Goal: Find contact information: Find contact information

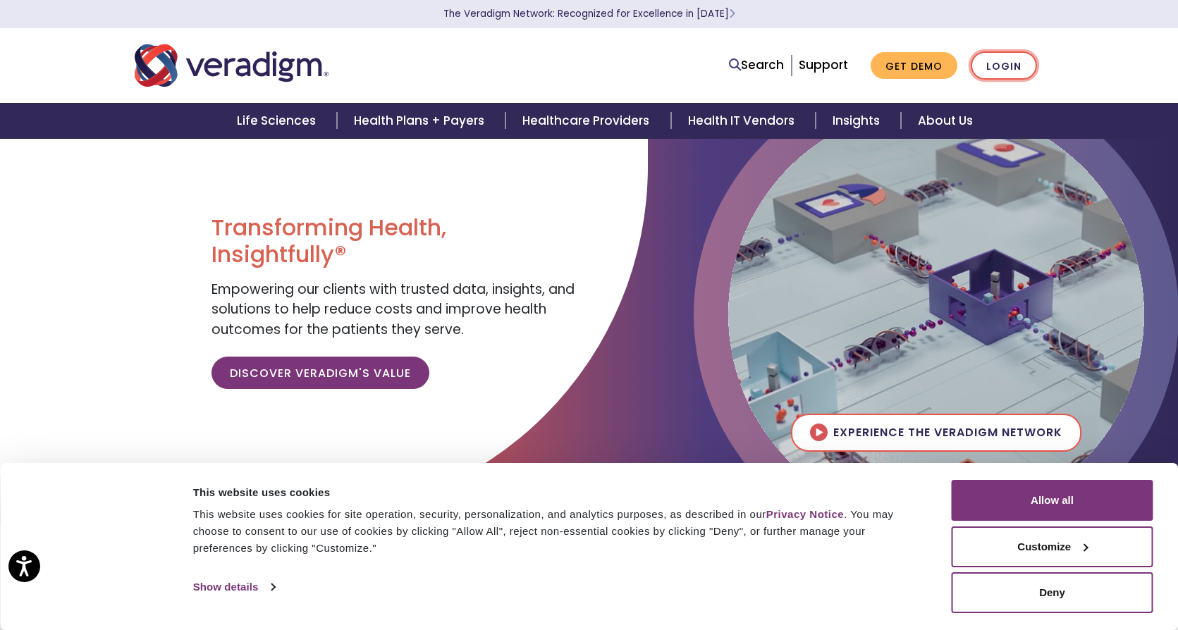
click at [998, 62] on link "Login" at bounding box center [1004, 65] width 66 height 29
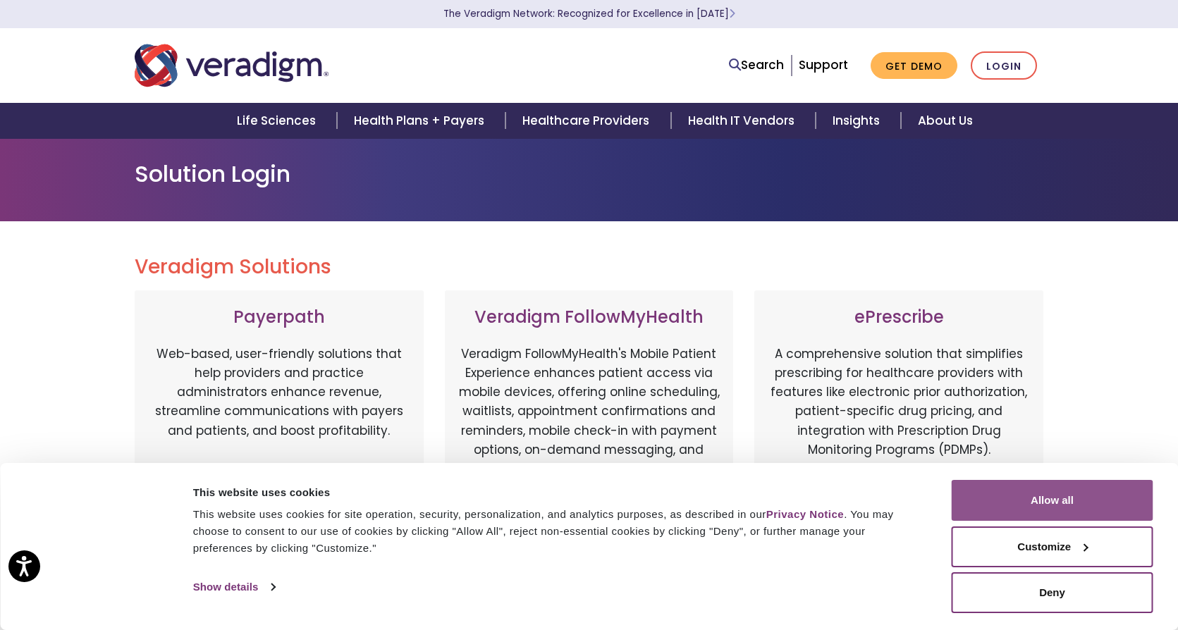
click at [981, 499] on button "Allow all" at bounding box center [1053, 500] width 202 height 41
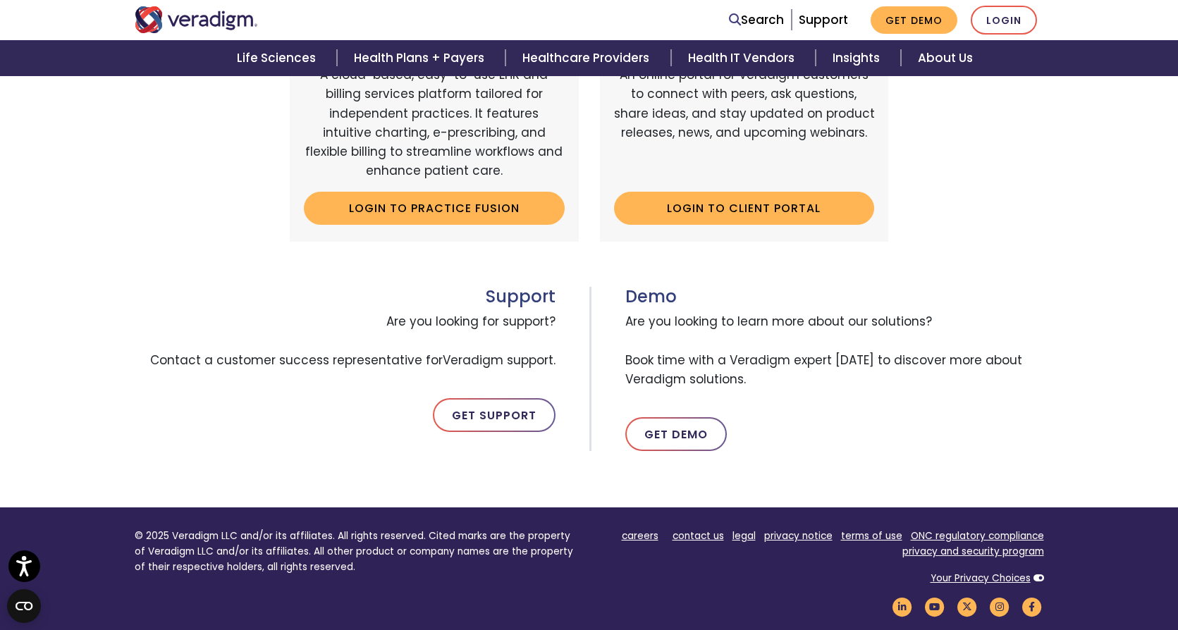
scroll to position [564, 0]
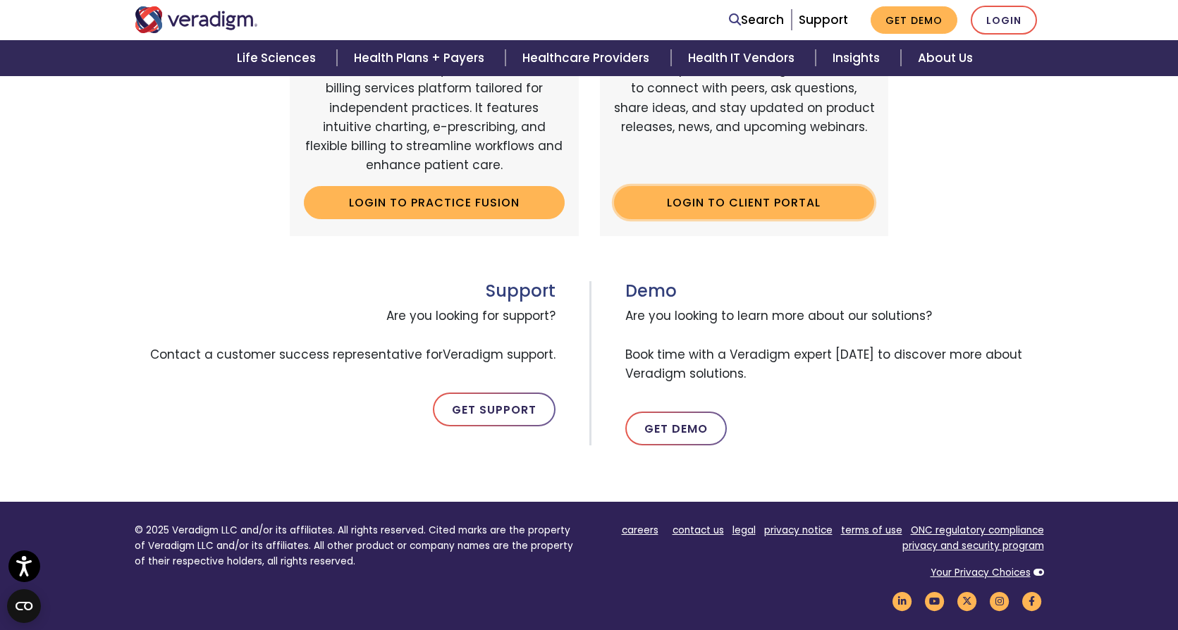
click at [694, 199] on link "Login to Client Portal" at bounding box center [744, 202] width 261 height 32
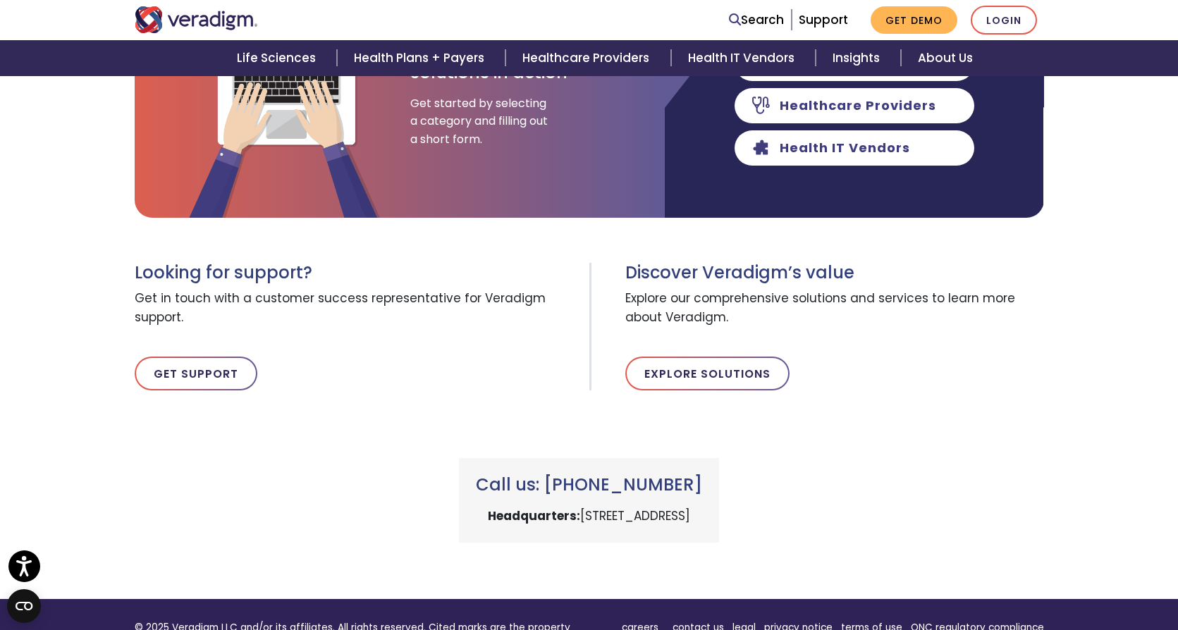
scroll to position [352, 0]
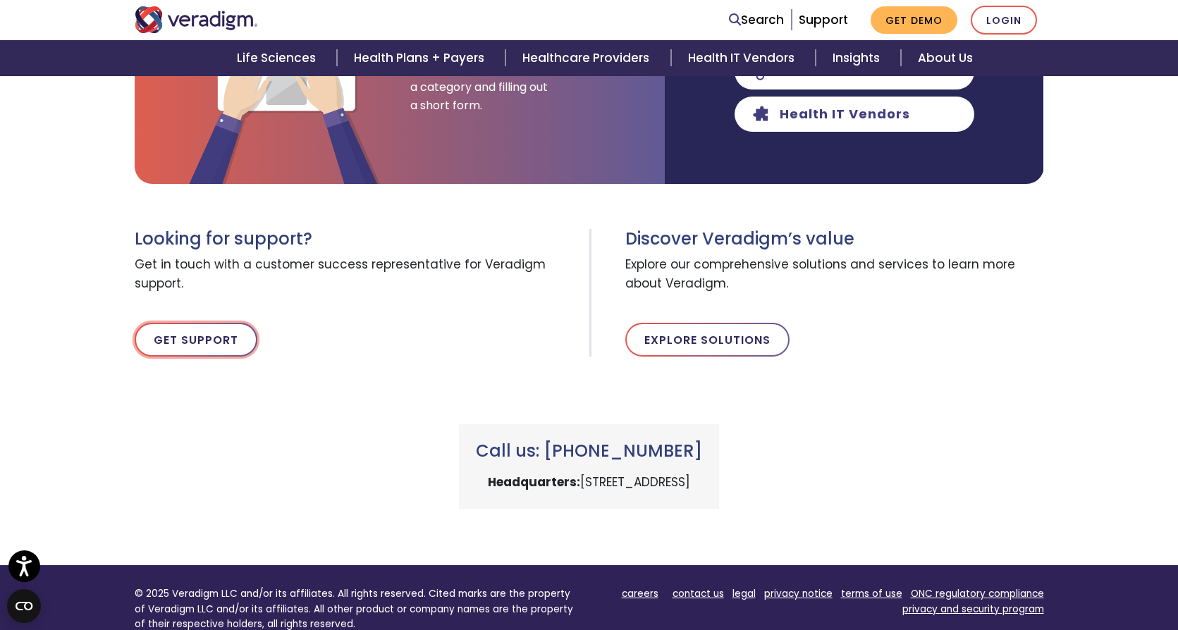
click at [184, 336] on link "Get Support" at bounding box center [196, 340] width 123 height 34
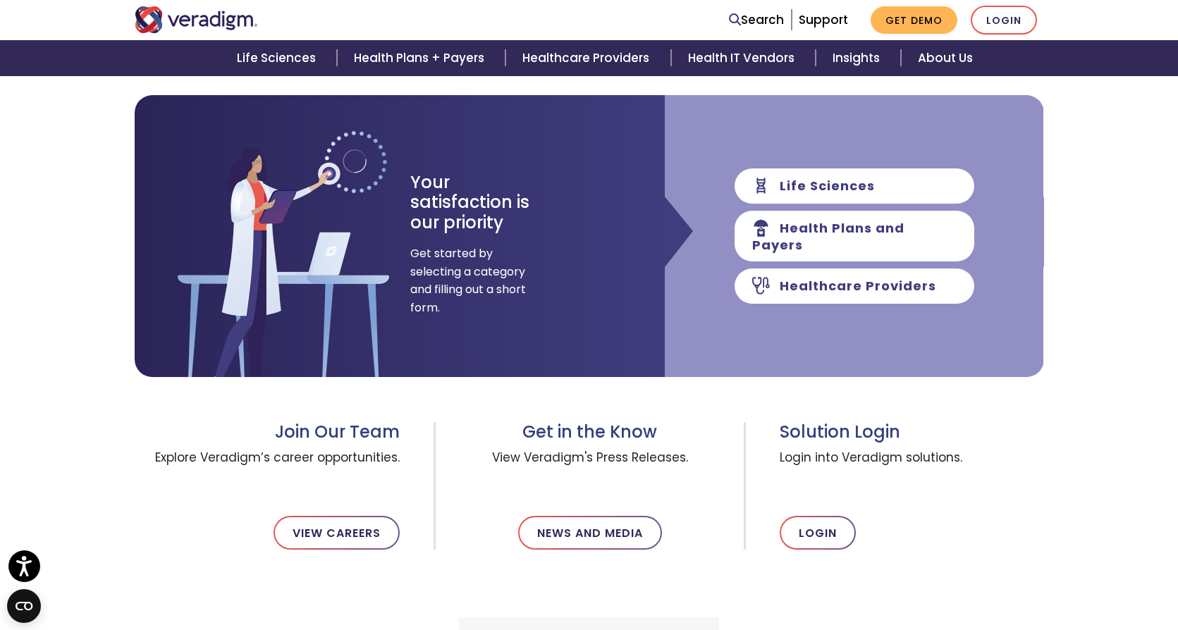
scroll to position [211, 0]
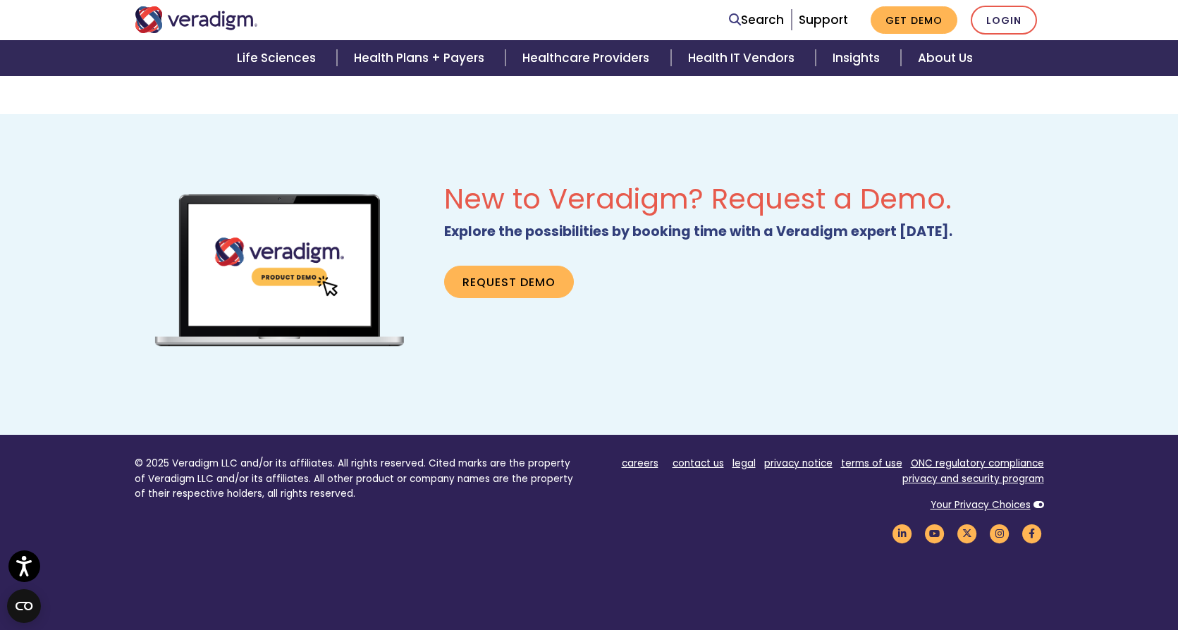
scroll to position [788, 0]
